Goal: Information Seeking & Learning: Learn about a topic

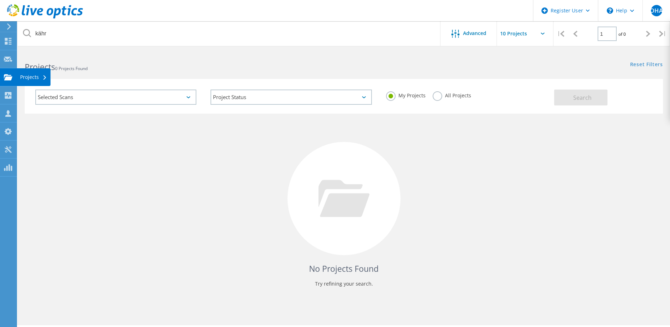
click at [8, 78] on use at bounding box center [8, 77] width 8 height 6
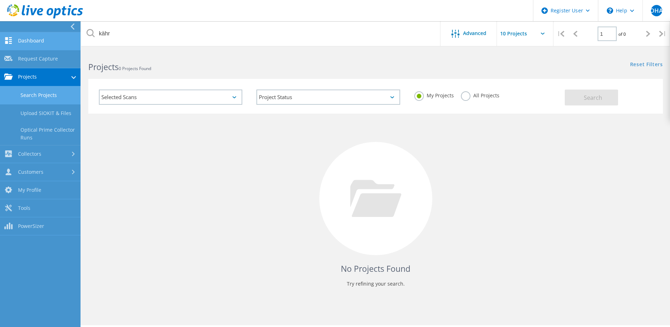
click at [37, 40] on link "Dashboard" at bounding box center [40, 41] width 81 height 18
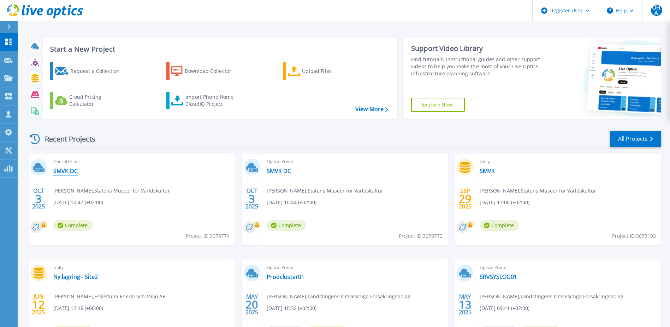
click at [65, 167] on link "SMVK DC" at bounding box center [65, 170] width 24 height 7
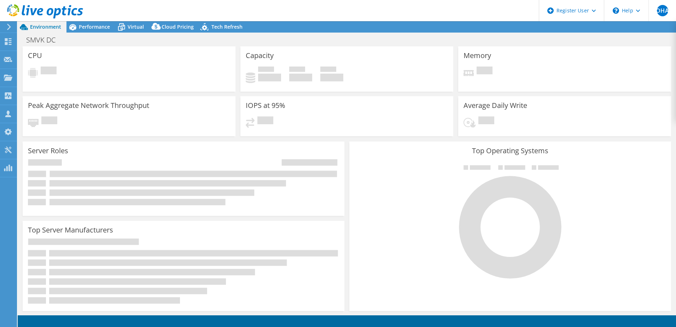
select select "USD"
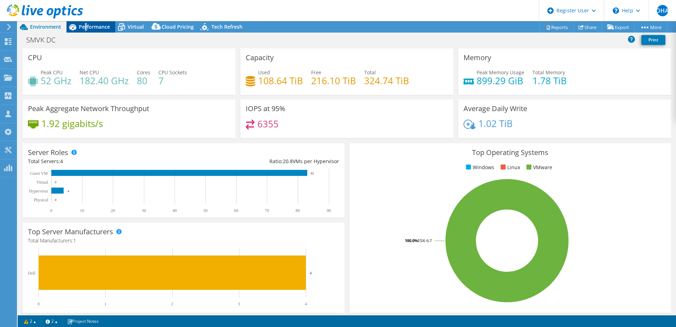
click at [86, 29] on span "Performance" at bounding box center [94, 26] width 31 height 7
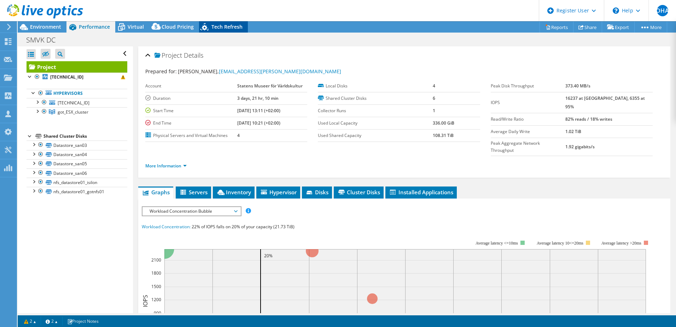
click at [221, 29] on span "Tech Refresh" at bounding box center [226, 26] width 31 height 7
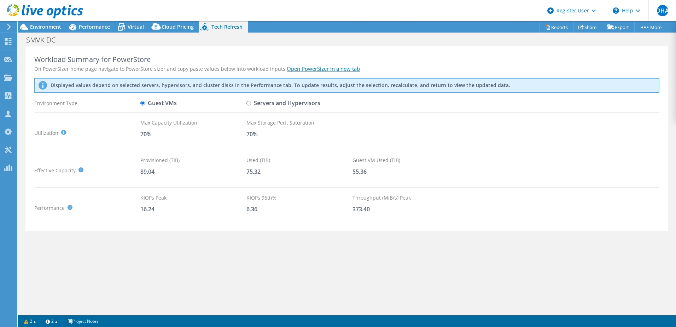
click at [253, 102] on label "Servers and Hypervisors" at bounding box center [283, 103] width 74 height 12
click at [251, 102] on input "Servers and Hypervisors" at bounding box center [248, 103] width 5 height 5
radio input "true"
click at [161, 103] on label "Guest VMs" at bounding box center [158, 103] width 36 height 12
click at [145, 103] on input "Guest VMs" at bounding box center [142, 103] width 5 height 5
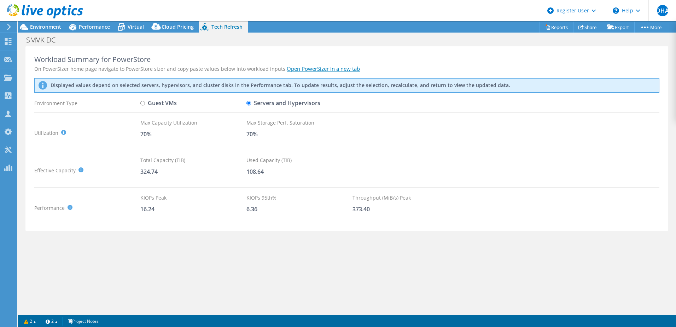
radio input "true"
click at [323, 70] on link "Open PowerSizer in a new tab" at bounding box center [323, 68] width 73 height 7
click at [253, 105] on label "Servers and Hypervisors" at bounding box center [283, 103] width 74 height 12
click at [251, 105] on input "Servers and Hypervisors" at bounding box center [248, 103] width 5 height 5
radio input "true"
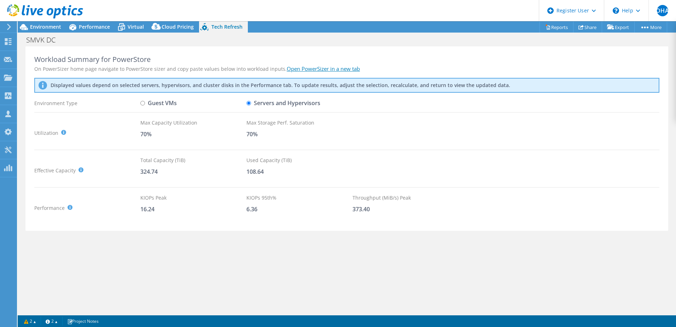
click at [178, 105] on div "Guest VMs" at bounding box center [193, 103] width 106 height 12
drag, startPoint x: 166, startPoint y: 104, endPoint x: 160, endPoint y: 104, distance: 5.7
click at [165, 104] on label "Guest VMs" at bounding box center [158, 103] width 36 height 12
click at [145, 104] on input "Guest VMs" at bounding box center [142, 103] width 5 height 5
radio input "true"
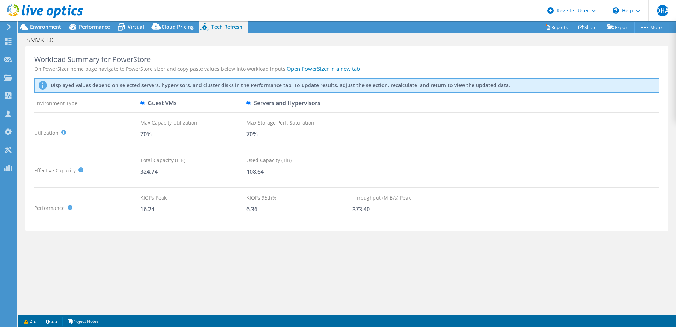
radio input "false"
drag, startPoint x: 272, startPoint y: 171, endPoint x: 232, endPoint y: 171, distance: 40.3
click at [232, 171] on div "Effective Capacity Provisioned (TiB) : Total virtual disk size of all VMs on se…" at bounding box center [346, 170] width 625 height 28
drag, startPoint x: 232, startPoint y: 171, endPoint x: 257, endPoint y: 172, distance: 24.8
click at [257, 172] on div "75.32" at bounding box center [299, 171] width 106 height 8
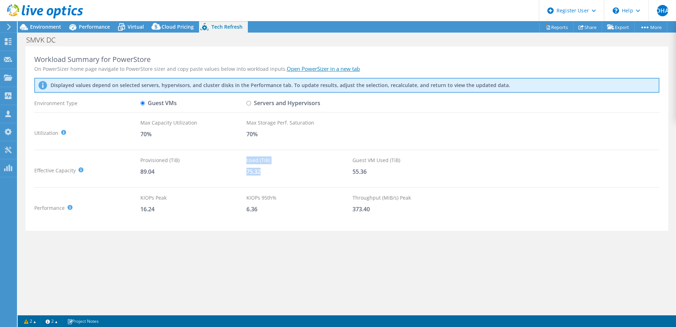
click at [267, 176] on div "Used (TiB) 75.32" at bounding box center [299, 170] width 106 height 28
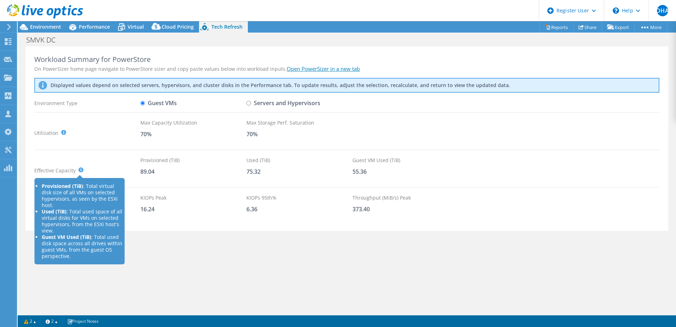
click at [80, 169] on icon at bounding box center [80, 169] width 5 height 5
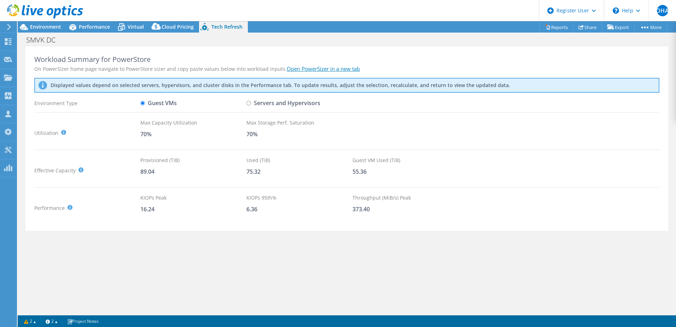
click at [215, 177] on div "Provisioned (TiB) 89.04" at bounding box center [193, 170] width 106 height 28
drag, startPoint x: 229, startPoint y: 174, endPoint x: 278, endPoint y: 174, distance: 49.5
click at [278, 174] on div "Effective Capacity Provisioned (TiB) : Total virtual disk size of all VMs on se…" at bounding box center [346, 170] width 625 height 28
click at [278, 174] on div "75.32" at bounding box center [299, 171] width 106 height 8
drag, startPoint x: 261, startPoint y: 170, endPoint x: 236, endPoint y: 173, distance: 25.9
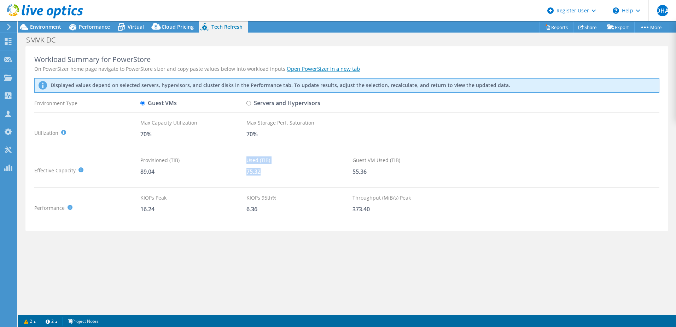
click at [236, 173] on div "Effective Capacity Provisioned (TiB) : Total virtual disk size of all VMs on se…" at bounding box center [346, 170] width 625 height 28
drag, startPoint x: 236, startPoint y: 173, endPoint x: 291, endPoint y: 170, distance: 55.2
click at [289, 170] on div "75.32" at bounding box center [299, 171] width 106 height 8
click at [135, 27] on span "Virtual" at bounding box center [136, 26] width 16 height 7
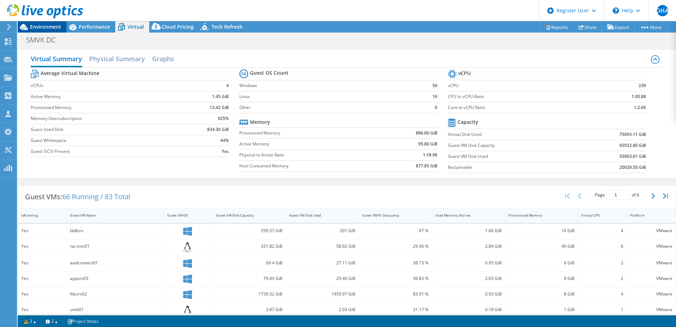
drag, startPoint x: 55, startPoint y: 29, endPoint x: 66, endPoint y: 30, distance: 11.0
click at [55, 29] on span "Environment" at bounding box center [45, 26] width 31 height 7
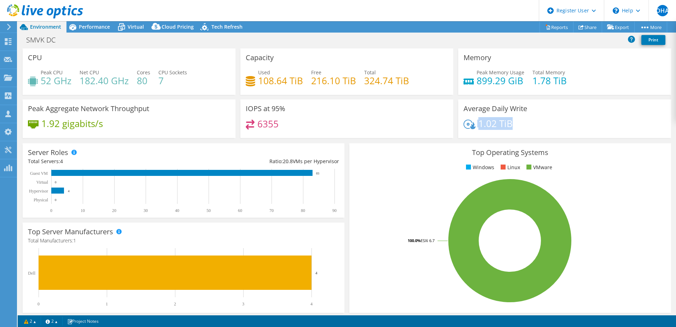
drag, startPoint x: 529, startPoint y: 123, endPoint x: 460, endPoint y: 119, distance: 69.7
click at [460, 119] on div "Average Daily Write 1.02 TiB" at bounding box center [564, 118] width 213 height 39
drag, startPoint x: 577, startPoint y: 87, endPoint x: 536, endPoint y: 86, distance: 40.6
click at [536, 86] on div "Peak Memory Usage 899.29 GiB Total Memory 1.78 TiB" at bounding box center [564, 80] width 202 height 23
drag, startPoint x: 536, startPoint y: 86, endPoint x: 541, endPoint y: 87, distance: 5.1
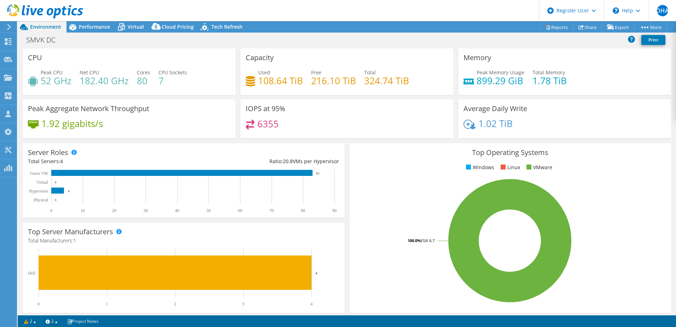
click at [541, 87] on div "Peak Memory Usage 899.29 GiB Total Memory 1.78 TiB" at bounding box center [564, 80] width 202 height 23
drag, startPoint x: 522, startPoint y: 84, endPoint x: 604, endPoint y: 91, distance: 82.3
click at [601, 90] on div "Peak Memory Usage 899.29 GiB Total Memory 1.78 TiB" at bounding box center [564, 80] width 202 height 23
drag, startPoint x: 604, startPoint y: 91, endPoint x: 610, endPoint y: 98, distance: 9.8
click at [608, 98] on div "Memory Peak Memory Usage 899.29 GiB Total Memory 1.78 TiB" at bounding box center [564, 73] width 218 height 51
